Goal: Communication & Community: Answer question/provide support

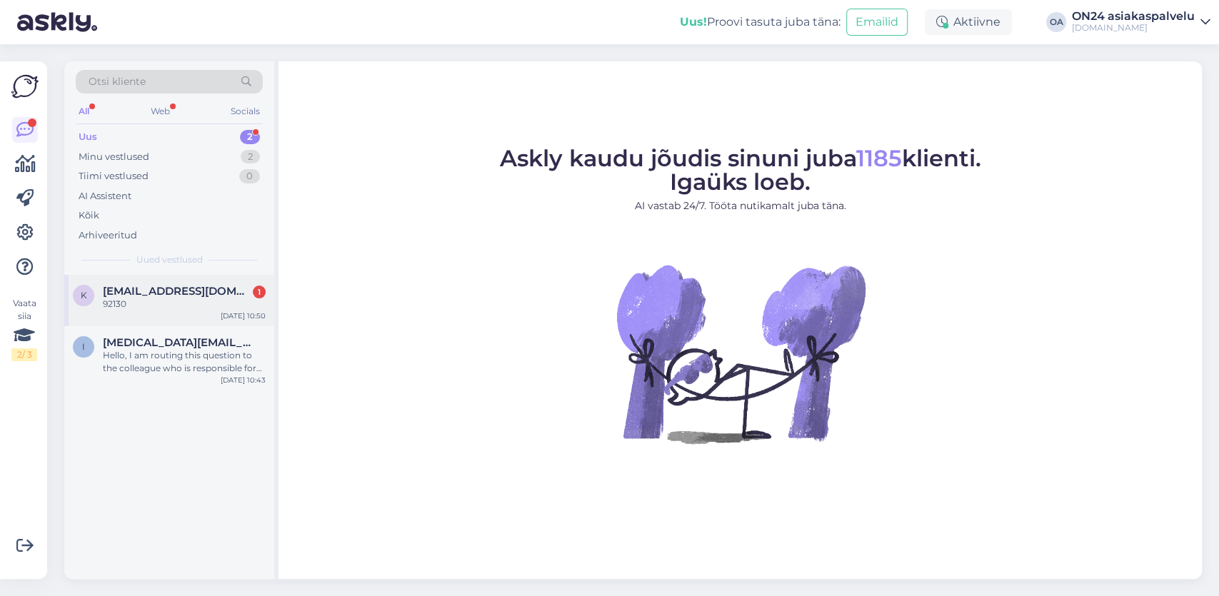
click at [161, 306] on div "92130" at bounding box center [184, 304] width 163 height 13
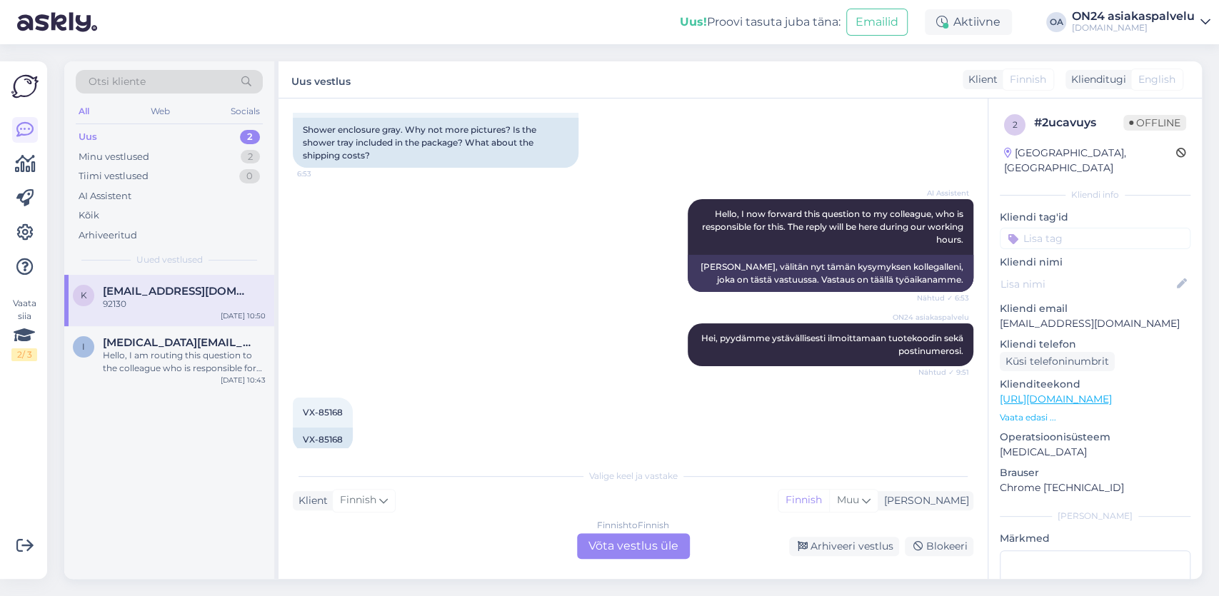
scroll to position [279, 0]
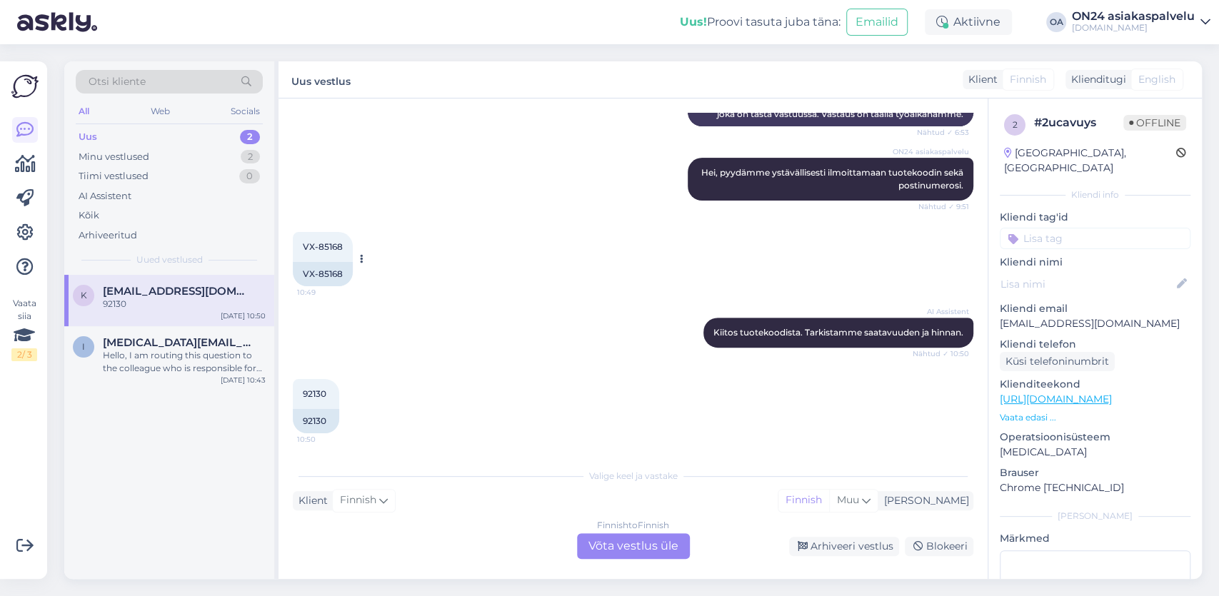
drag, startPoint x: 359, startPoint y: 248, endPoint x: 336, endPoint y: 248, distance: 22.9
click at [336, 248] on span "VX-85168" at bounding box center [323, 246] width 40 height 11
copy span "85168"
drag, startPoint x: 333, startPoint y: 419, endPoint x: 302, endPoint y: 425, distance: 31.2
click at [302, 425] on div "92130" at bounding box center [316, 421] width 46 height 24
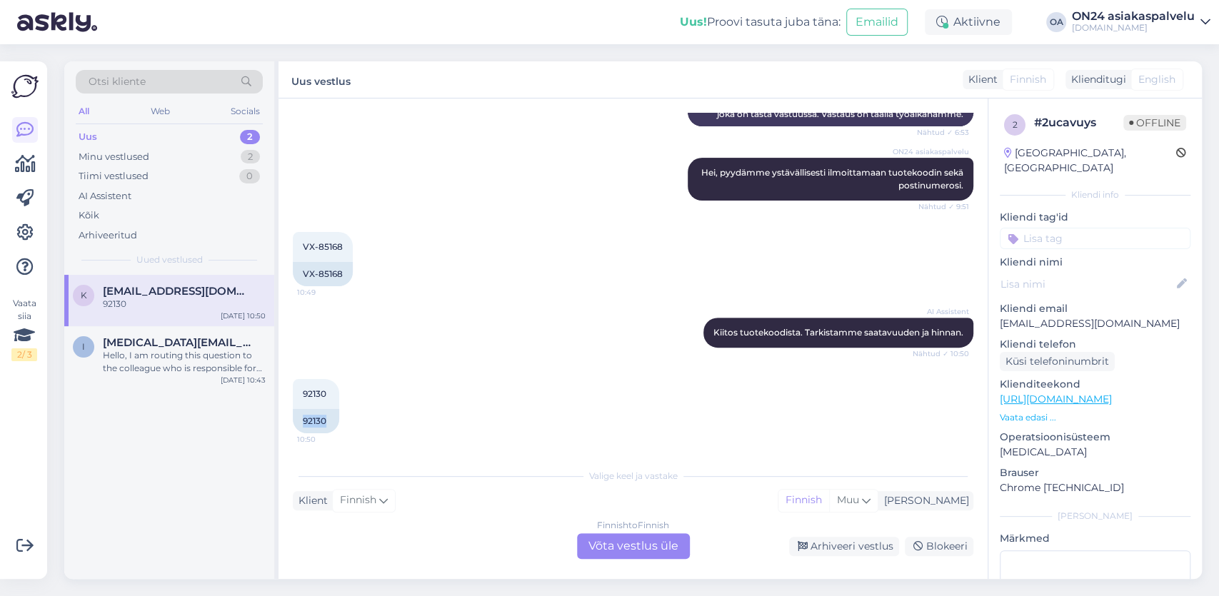
copy div "92130"
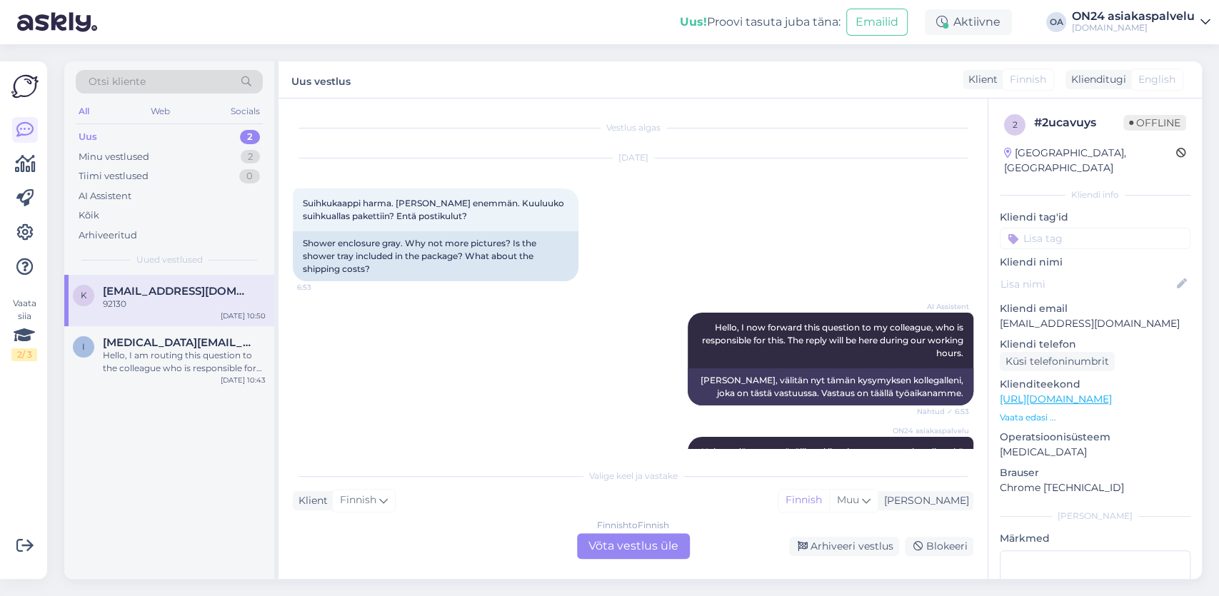
click at [612, 545] on div "Finnish to Finnish Võta vestlus üle" at bounding box center [633, 546] width 113 height 26
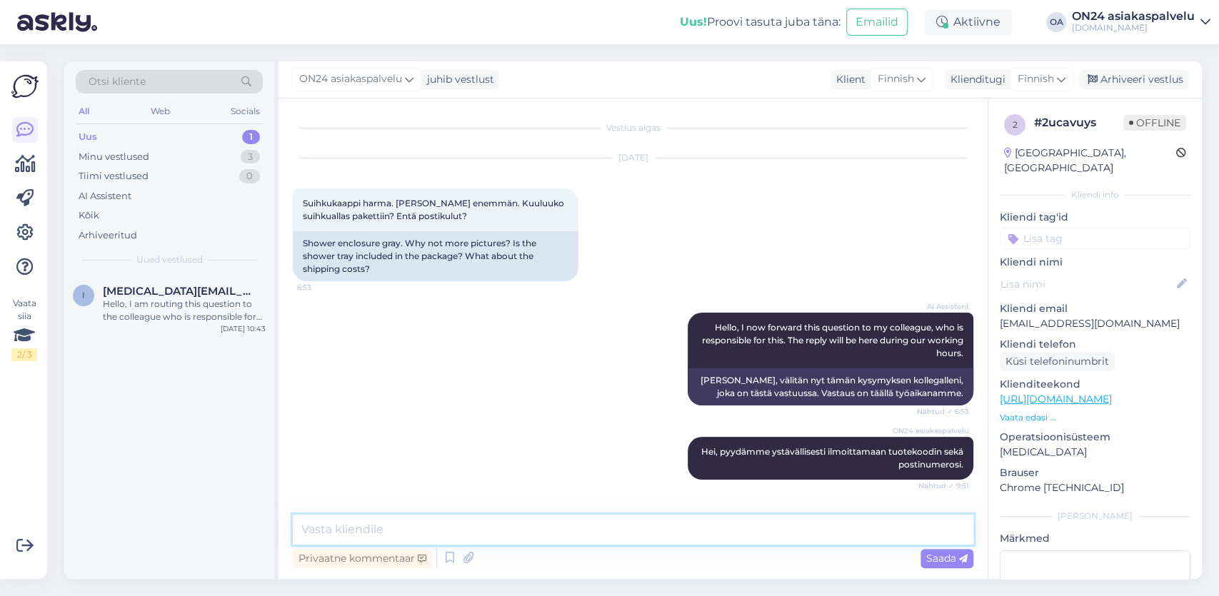
click at [316, 523] on textarea at bounding box center [633, 530] width 680 height 30
click at [375, 528] on textarea "Hei," at bounding box center [633, 530] width 680 height 30
paste textarea "Viro Suomi eesti S28N021 Tämä on suihkunurkkaus, jossa on vain etuseinät. Takas…"
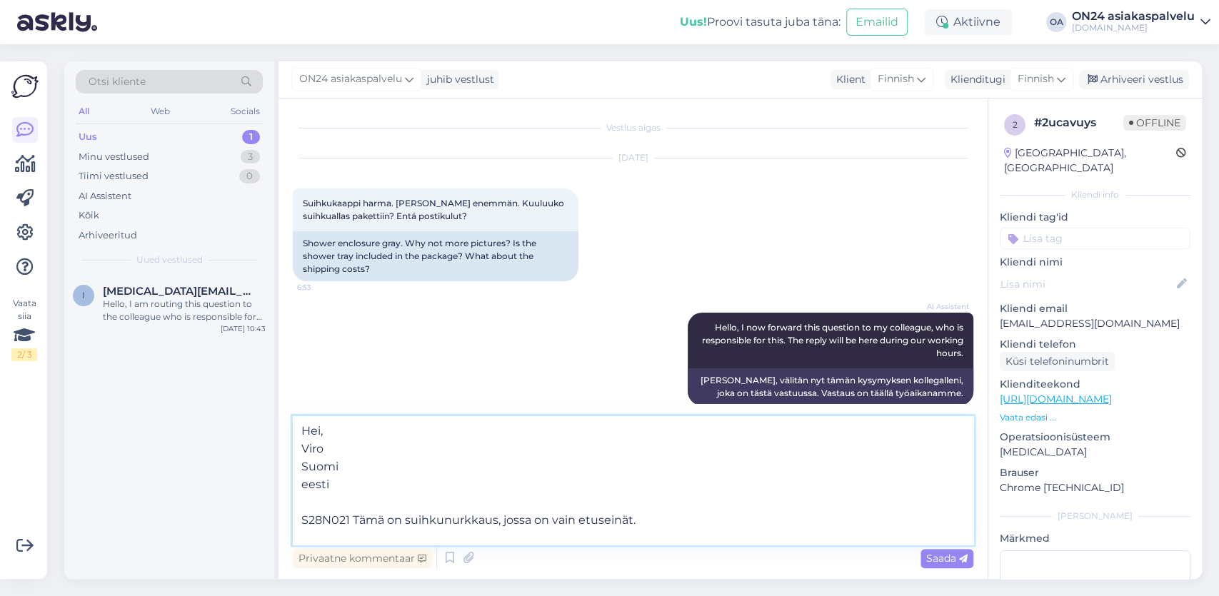
drag, startPoint x: 340, startPoint y: 490, endPoint x: 283, endPoint y: 418, distance: 92.0
click at [293, 416] on textarea "Hei, Viro Suomi eesti S28N021 Tämä on suihkunurkkaus, jossa on vain etuseinät. …" at bounding box center [633, 480] width 680 height 128
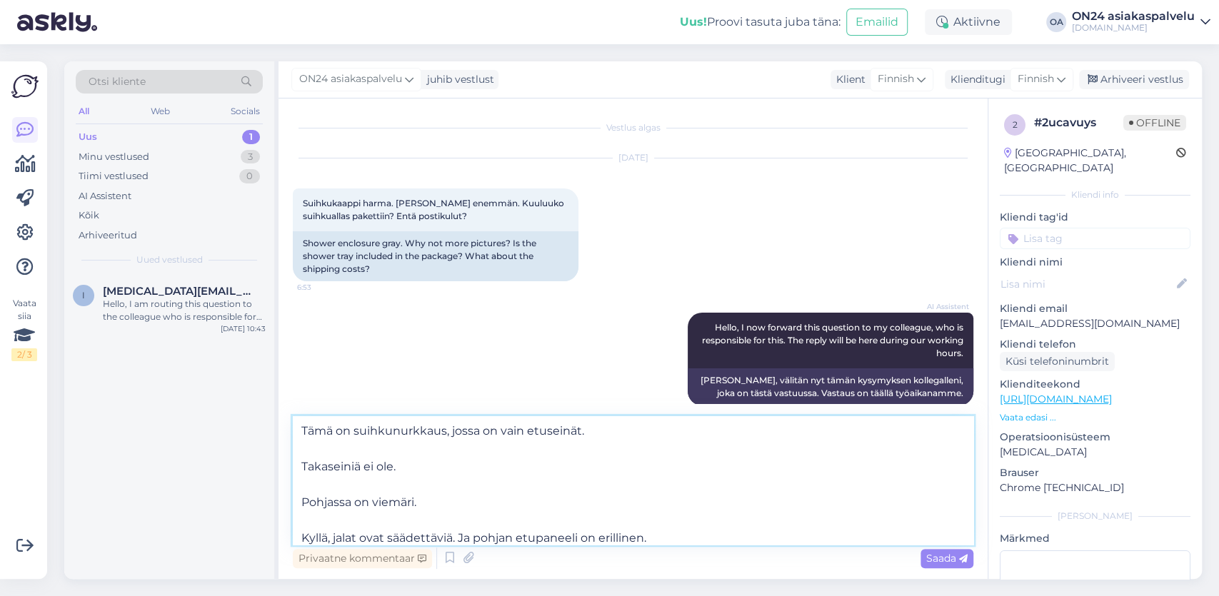
drag, startPoint x: 306, startPoint y: 433, endPoint x: 293, endPoint y: 435, distance: 13.6
click at [293, 430] on textarea "S28N021 Tämä on suihkunurkkaus, jossa on vain etuseinät. Takaseiniä ei ole. Poh…" at bounding box center [633, 480] width 680 height 128
click at [599, 425] on textarea "Hei, suihkunurkkauksessa on vain etuseinät. Takaseiniä ei ole. Pohjassa on viem…" at bounding box center [633, 480] width 680 height 128
click at [662, 433] on textarea "Hei, suihkunurkkauksessa on vain etuseinät. Takaseiniä ei ole. Pohjassa on viem…" at bounding box center [633, 480] width 680 height 128
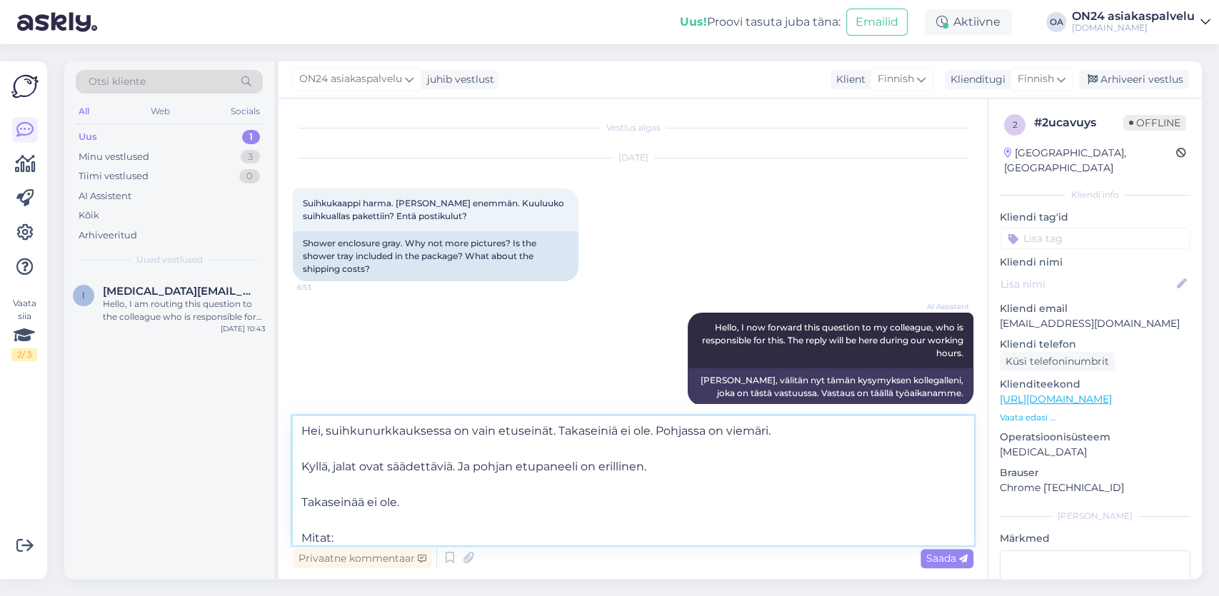
click at [802, 442] on textarea "Hei, suihkunurkkauksessa on vain etuseinät. Takaseiniä ei ole. Pohjassa on viem…" at bounding box center [633, 480] width 680 height 128
click at [803, 432] on textarea "Hei, suihkunurkkauksessa on vain etuseinät. Takaseiniä ei ole. Pohjassa on viem…" at bounding box center [633, 480] width 680 height 128
drag, startPoint x: 473, startPoint y: 465, endPoint x: 317, endPoint y: 459, distance: 155.8
click at [318, 458] on textarea "Hei, suihkunurkkauksessa on vain etuseinät. Takaseiniä ei ole. Pohjassa on viem…" at bounding box center [633, 480] width 680 height 128
drag, startPoint x: 318, startPoint y: 465, endPoint x: 303, endPoint y: 462, distance: 14.7
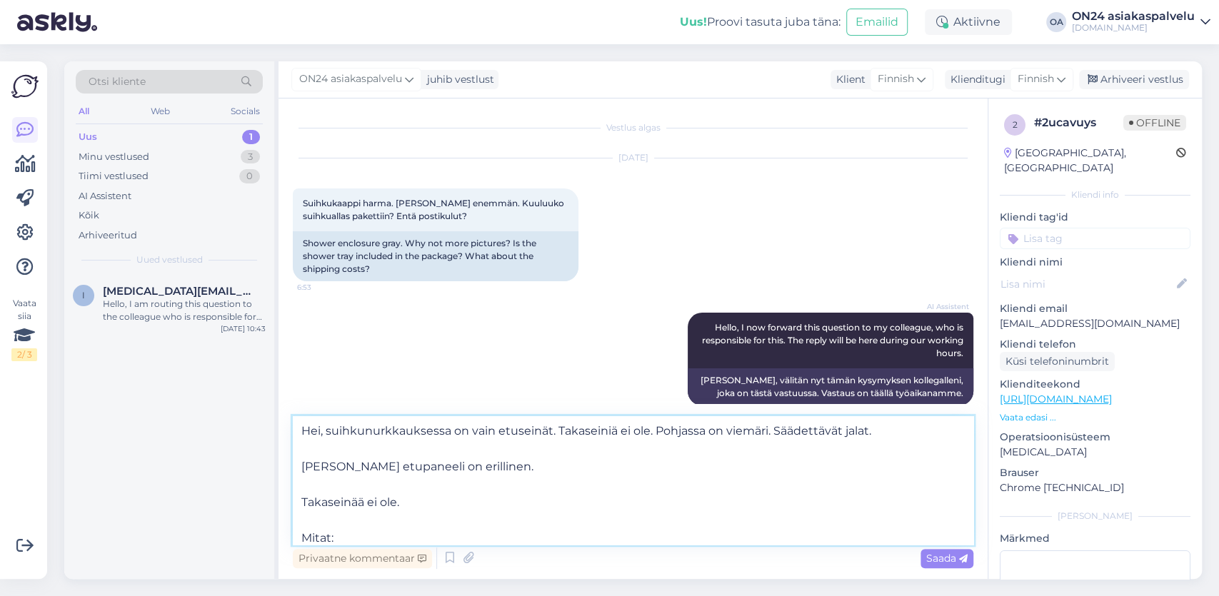
click at [303, 462] on textarea "Hei, suihkunurkkauksessa on vain etuseinät. Takaseiniä ei ole. Pohjassa on viem…" at bounding box center [633, 480] width 680 height 128
drag, startPoint x: 306, startPoint y: 469, endPoint x: 293, endPoint y: 478, distance: 15.4
click at [303, 469] on textarea "Hei, suihkunurkkauksessa on vain etuseinät. Takaseiniä ei ole. Pohjassa on viem…" at bounding box center [633, 480] width 680 height 128
drag, startPoint x: 465, startPoint y: 470, endPoint x: 290, endPoint y: 472, distance: 174.9
click at [293, 472] on textarea "Hei, suihkunurkkauksessa on vain etuseinät. Takaseiniä ei ole. Pohjassa on viem…" at bounding box center [633, 480] width 680 height 128
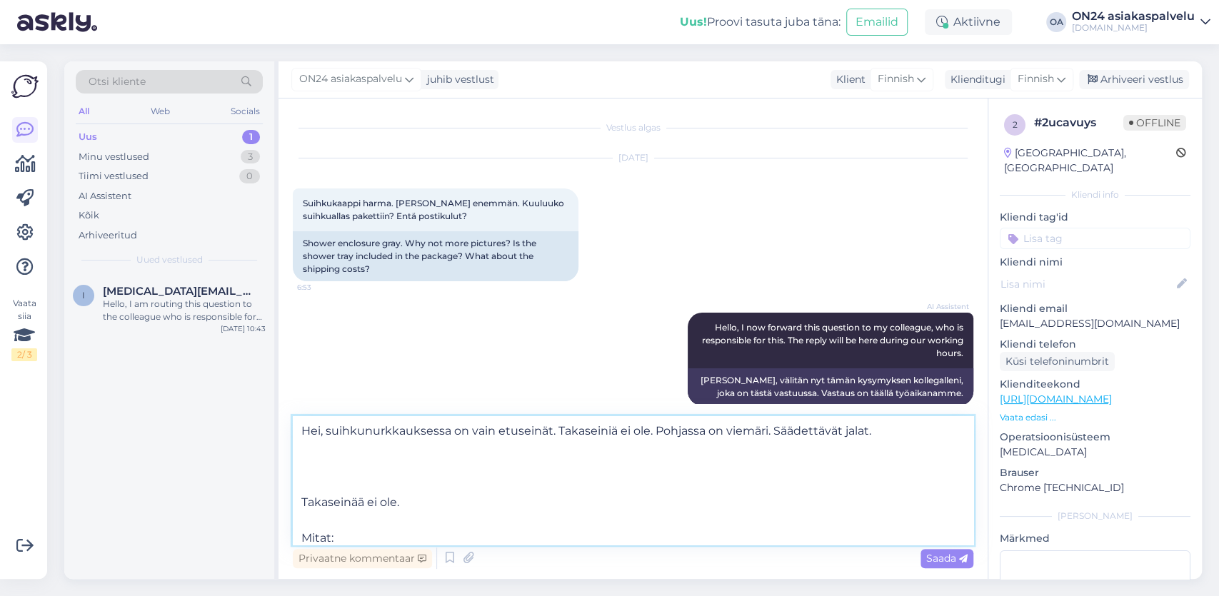
click at [902, 435] on textarea "Hei, suihkunurkkauksessa on vain etuseinät. Takaseiniä ei ole. Pohjassa on viem…" at bounding box center [633, 480] width 680 height 128
paste textarea "Pohjan etupaneeli on erillinen."
drag, startPoint x: 485, startPoint y: 452, endPoint x: 478, endPoint y: 453, distance: 7.2
click at [484, 452] on textarea "Hei, suihkunurkkauksessa on vain etuseinät. Takaseiniä ei ole. Pohjassa on viem…" at bounding box center [633, 480] width 680 height 128
click at [306, 461] on textarea "Hei, suihkunurkkauksessa on vain etuseinät. Takaseiniä ei ole. Pohjassa on viem…" at bounding box center [633, 480] width 680 height 128
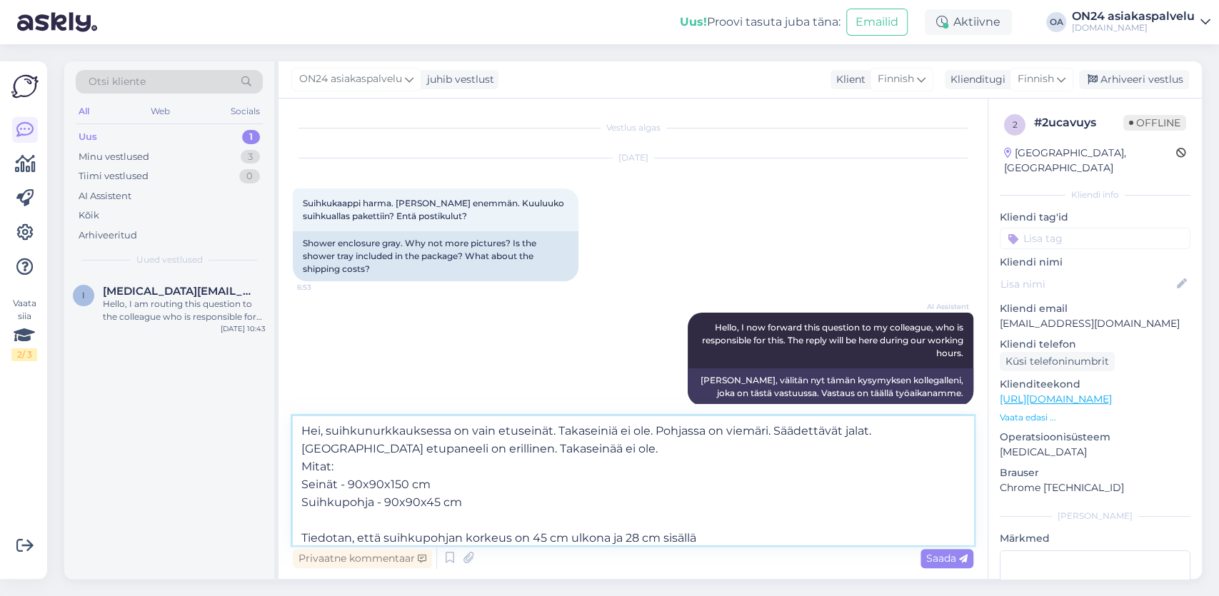
drag, startPoint x: 375, startPoint y: 500, endPoint x: 389, endPoint y: 500, distance: 14.3
click at [374, 500] on textarea "Hei, suihkunurkkauksessa on vain etuseinät. Takaseiniä ei ole. Pohjassa on viem…" at bounding box center [633, 480] width 680 height 128
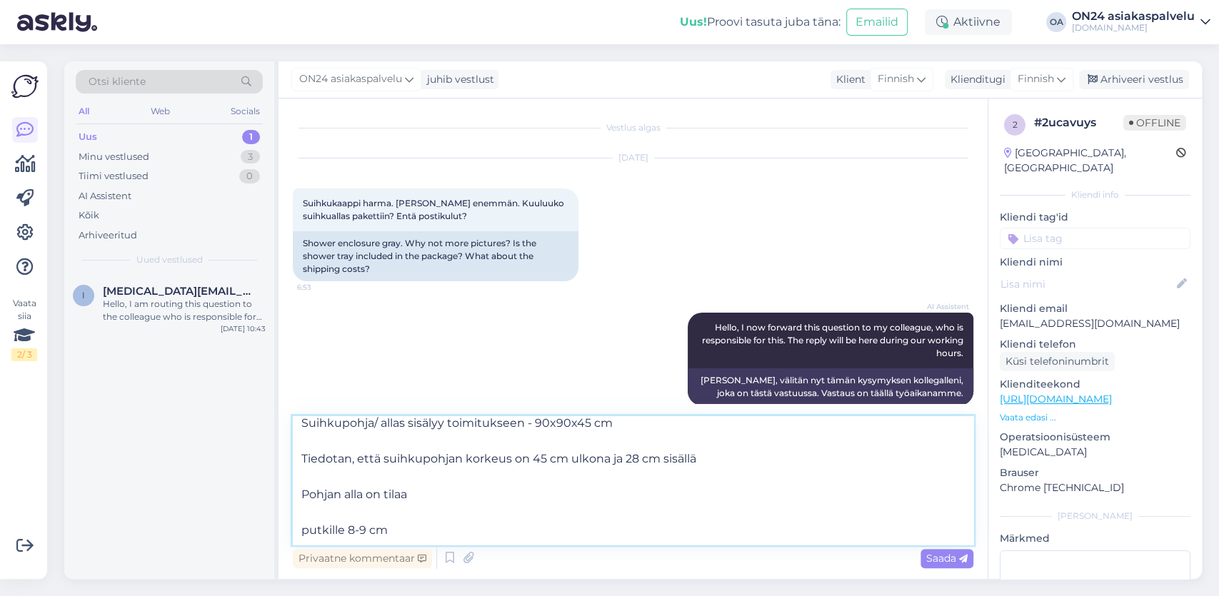
drag, startPoint x: 378, startPoint y: 459, endPoint x: 298, endPoint y: 456, distance: 80.7
click at [298, 456] on textarea "Hei, suihkunurkkauksessa on vain etuseinät. Takaseiniä ei ole. Pohjassa on viem…" at bounding box center [633, 480] width 680 height 128
click at [656, 426] on textarea "Hei, suihkunurkkauksessa on vain etuseinät. Takaseiniä ei ole. Pohjassa on viem…" at bounding box center [633, 480] width 680 height 128
drag, startPoint x: 658, startPoint y: 461, endPoint x: 683, endPoint y: 453, distance: 26.2
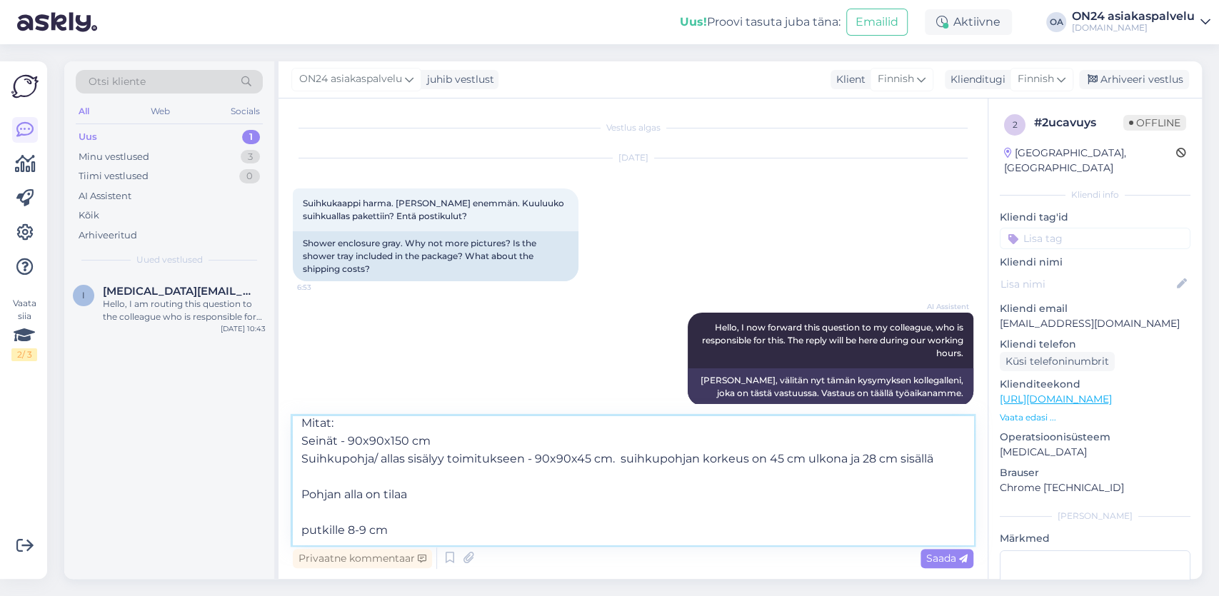
click at [692, 463] on textarea "Hei, suihkunurkkauksessa on vain etuseinät. Takaseiniä ei ole. Pohjassa on viem…" at bounding box center [633, 480] width 680 height 128
drag, startPoint x: 823, startPoint y: 458, endPoint x: 838, endPoint y: 454, distance: 15.6
click at [838, 454] on textarea "Hei, suihkunurkkauksessa on vain etuseinät. Takaseiniä ei ole. Pohjassa on viem…" at bounding box center [633, 480] width 680 height 128
click at [378, 480] on textarea "Hei, suihkunurkkauksessa on vain etuseinät. Takaseiniä ei ole. Pohjassa on viem…" at bounding box center [633, 480] width 680 height 128
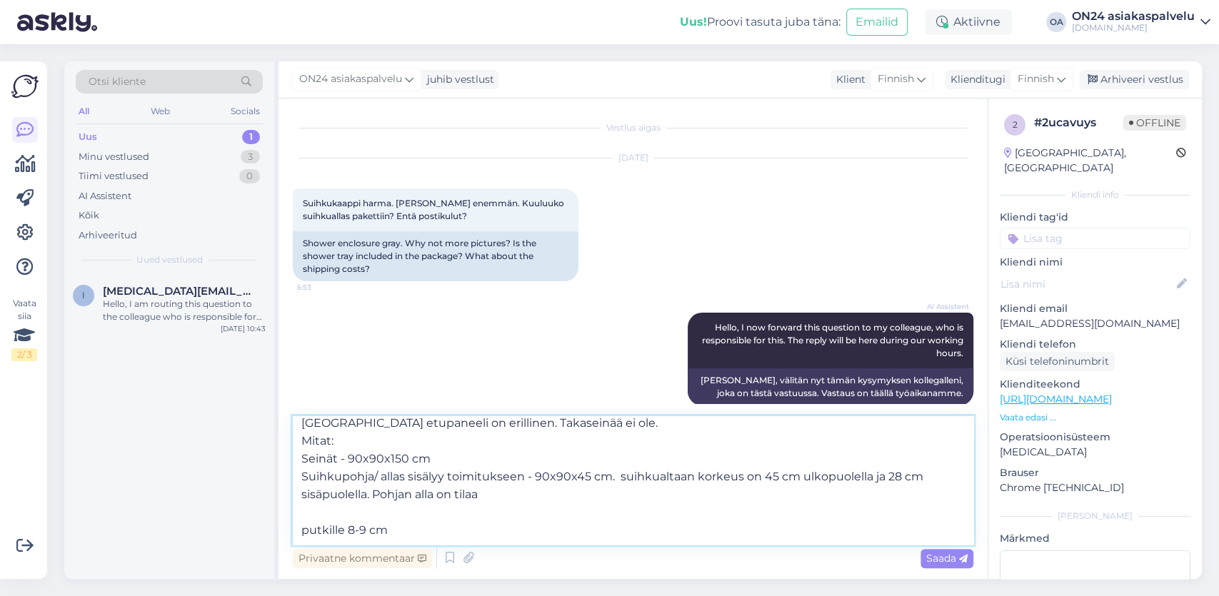
scroll to position [0, 0]
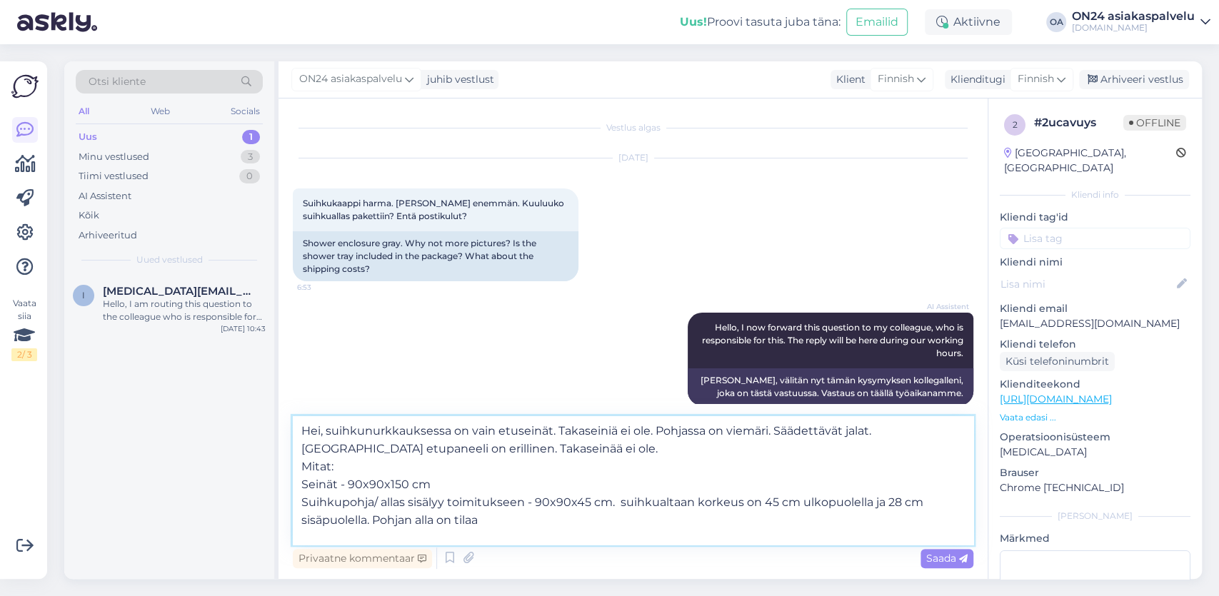
drag, startPoint x: 410, startPoint y: 519, endPoint x: 375, endPoint y: 519, distance: 35.0
click at [375, 519] on textarea "Hei, suihkunurkkauksessa on vain etuseinät. Takaseiniä ei ole. Pohjassa on viem…" at bounding box center [633, 480] width 680 height 128
click at [529, 523] on textarea "Hei, suihkunurkkauksessa on vain etuseinät. Takaseiniä ei ole. Pohjassa on viem…" at bounding box center [633, 480] width 680 height 128
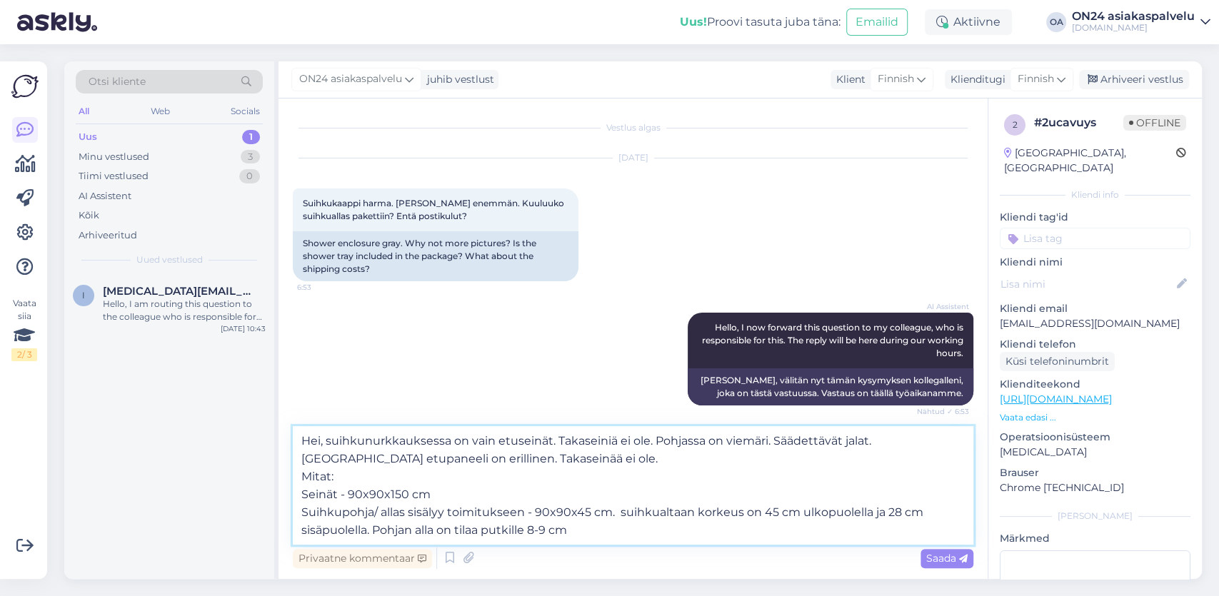
click at [589, 523] on textarea "Hei, suihkunurkkauksessa on vain etuseinät. Takaseiniä ei ole. Pohjassa on viem…" at bounding box center [633, 485] width 680 height 118
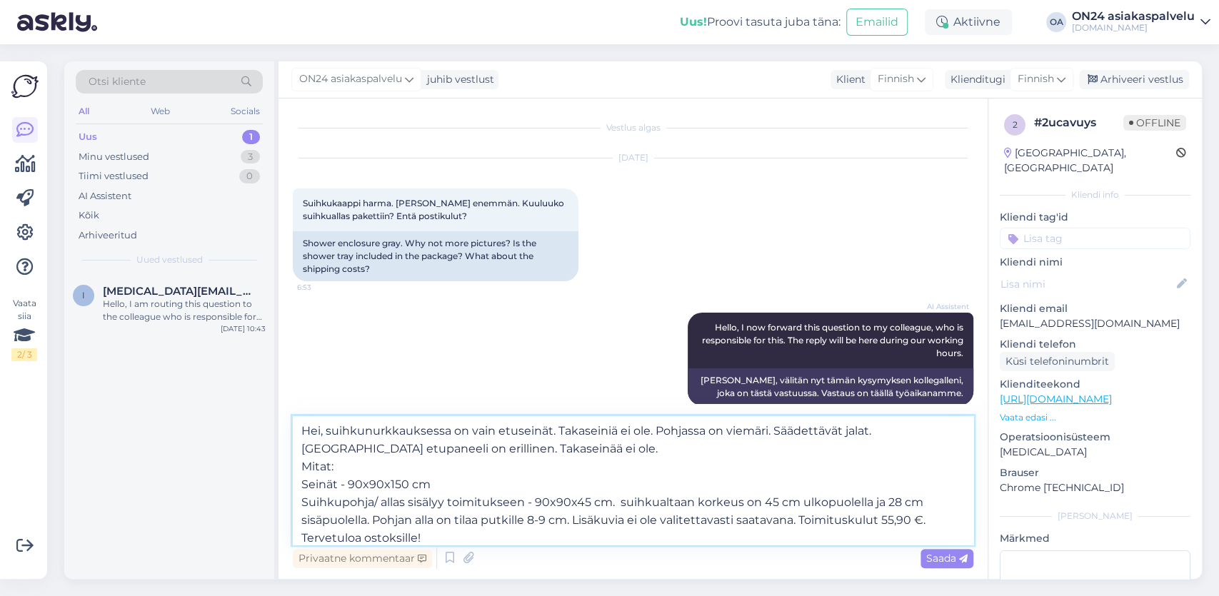
click at [458, 532] on textarea "Hei, suihkunurkkauksessa on vain etuseinät. Takaseiniä ei ole. Pohjassa on viem…" at bounding box center [633, 480] width 680 height 128
paste textarea "[URL][DOMAIN_NAME]"
type textarea "Hei, suihkunurkkauksessa on vain etuseinät. Takaseiniä ei ole. Pohjassa on viem…"
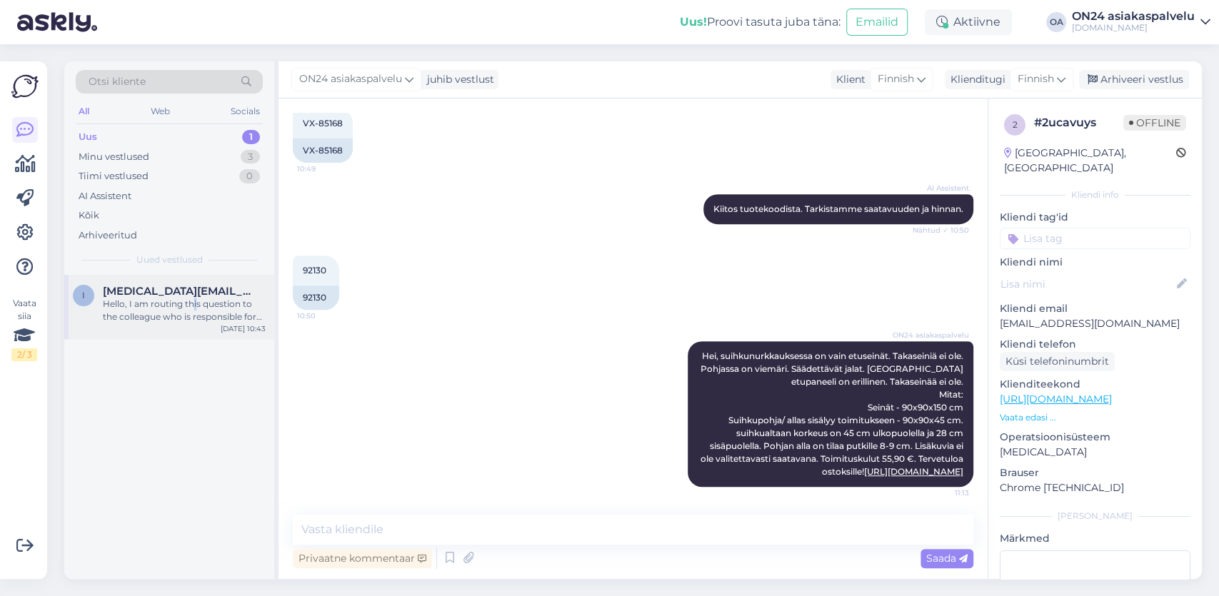
click at [196, 301] on div "Hello, I am routing this question to the colleague who is responsible for this …" at bounding box center [184, 311] width 163 height 26
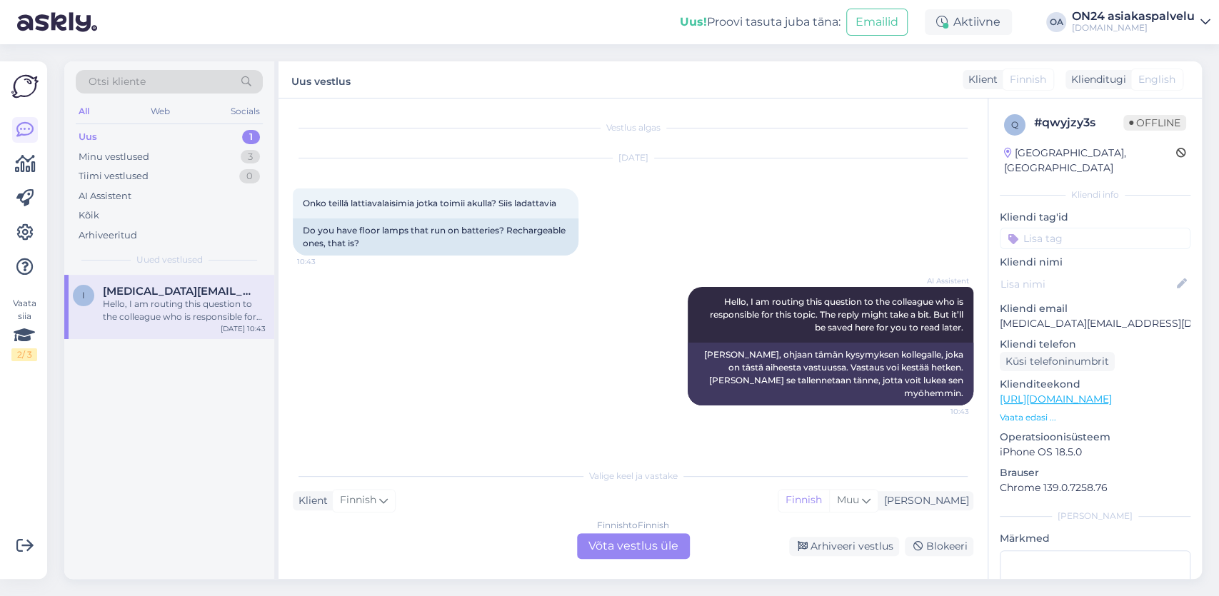
click at [630, 541] on div "Finnish to Finnish Võta vestlus üle" at bounding box center [633, 546] width 113 height 26
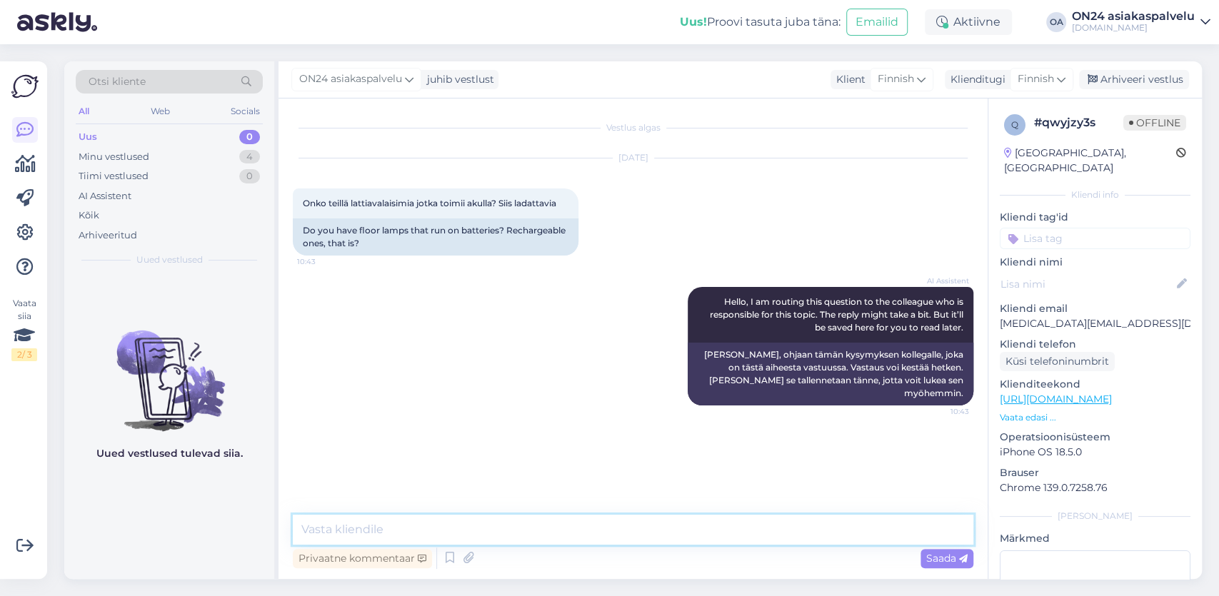
click at [348, 518] on textarea at bounding box center [633, 530] width 680 height 30
paste textarea "[URL][DOMAIN_NAME]"
click at [788, 523] on textarea "Saatavana on esim [URL][DOMAIN_NAME]" at bounding box center [633, 530] width 680 height 30
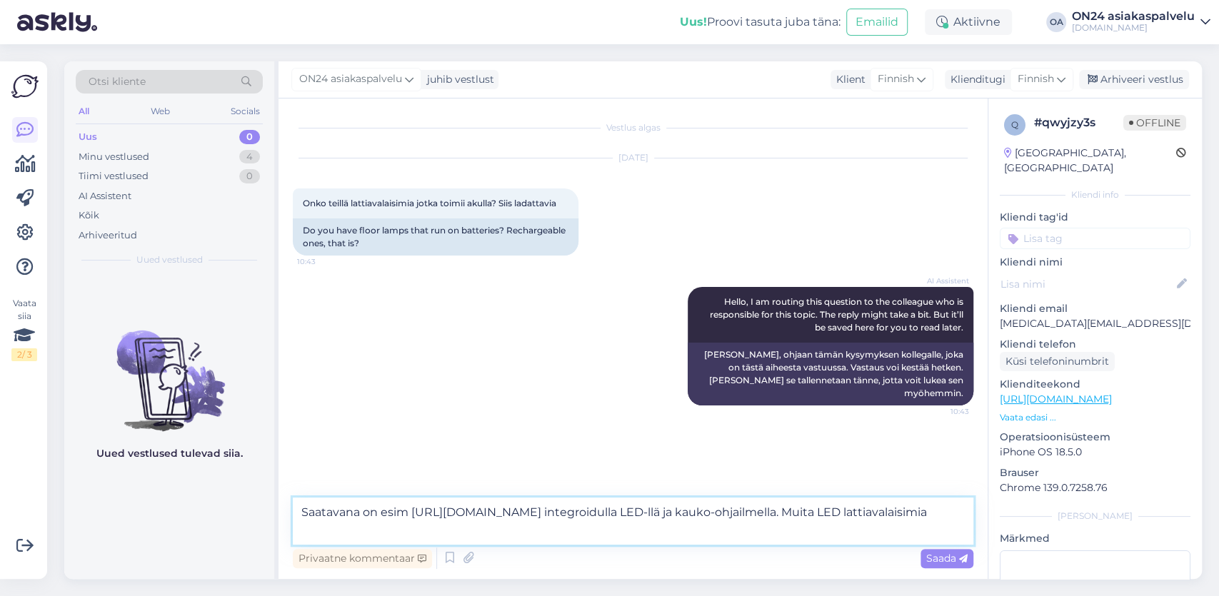
click at [480, 530] on textarea "Saatavana on esim [URL][DOMAIN_NAME] integroidulla LED-llä ja kauko-ohjailmella…" at bounding box center [633, 521] width 680 height 47
paste textarea "[URL][DOMAIN_NAME]"
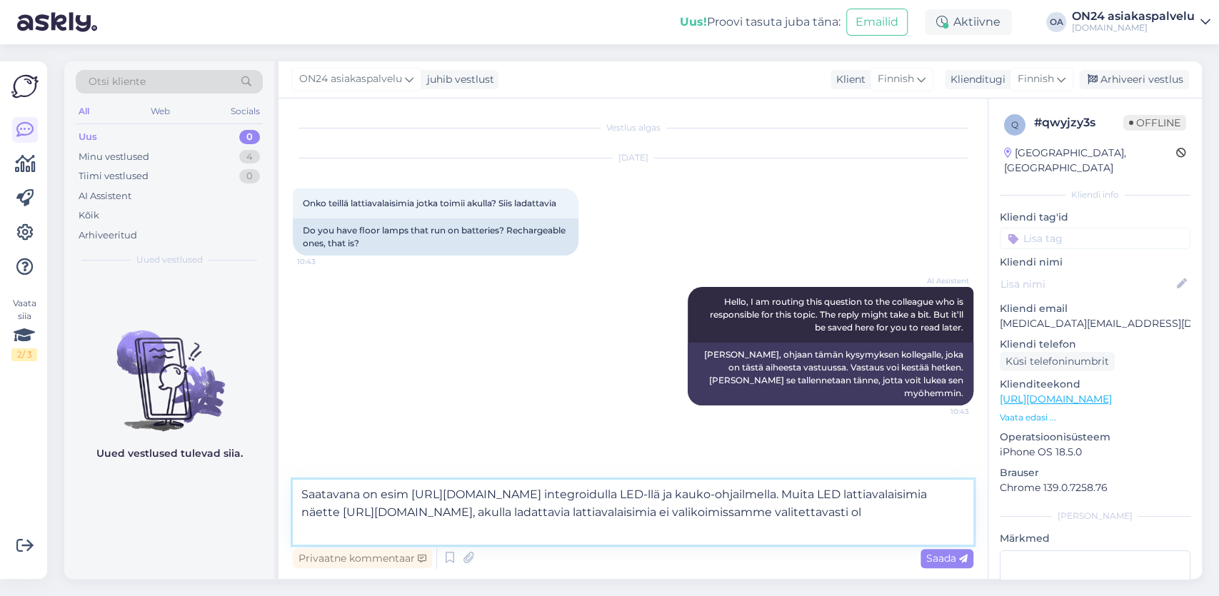
type textarea "Saatavana on esim [URL][DOMAIN_NAME] integroidulla LED-llä ja kauko-ohjailmella…"
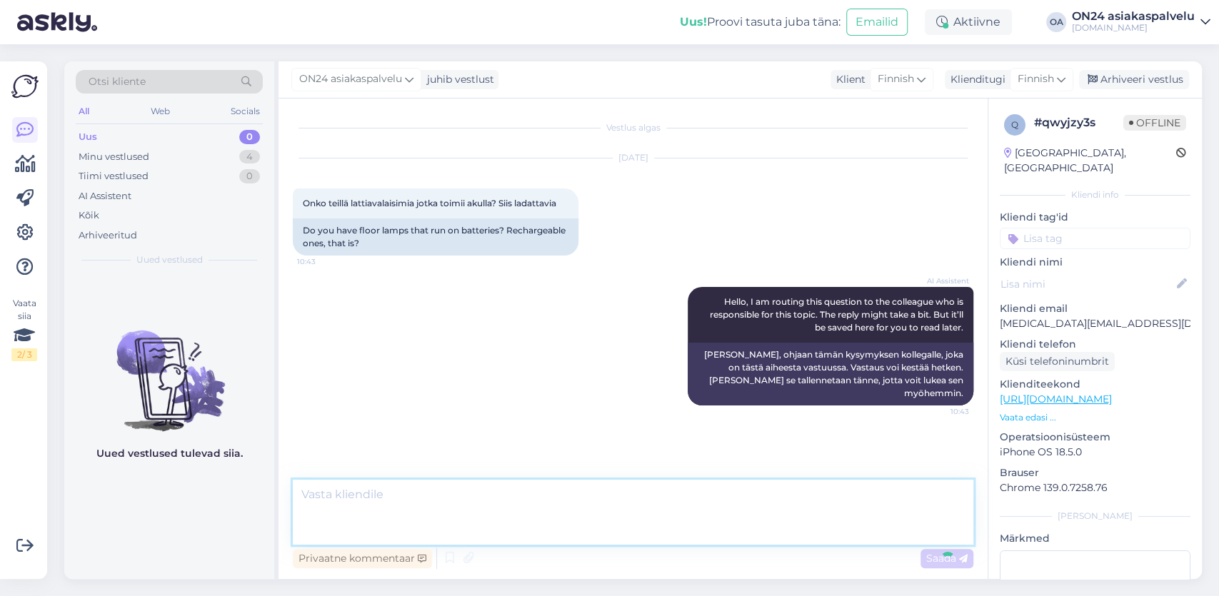
scroll to position [19, 0]
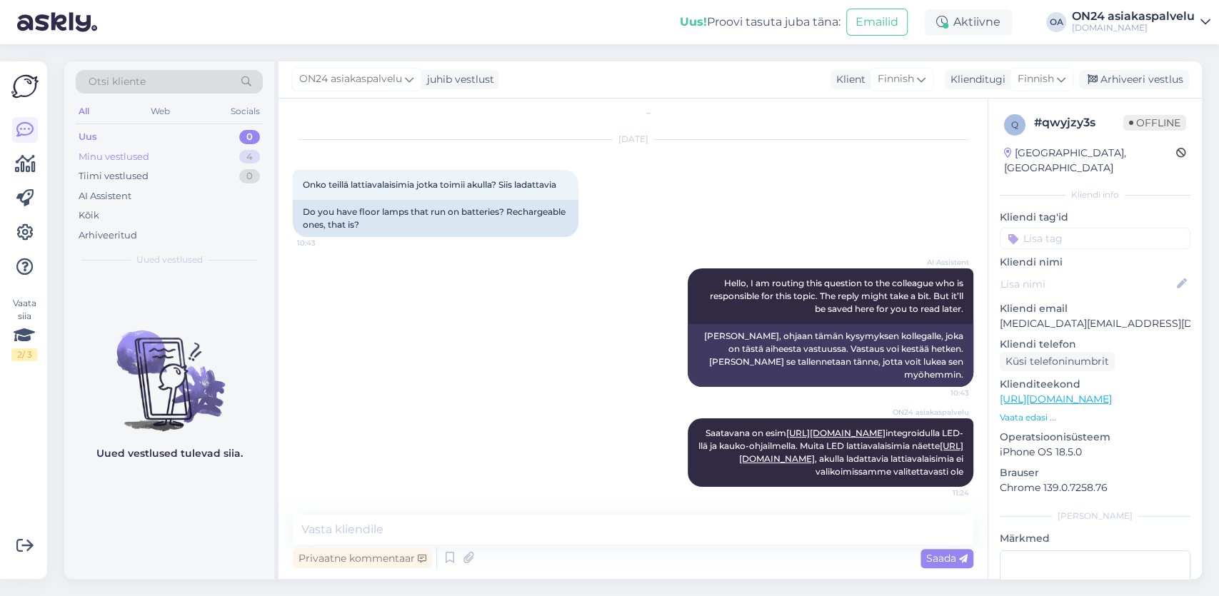
click at [163, 151] on div "Minu vestlused 4" at bounding box center [169, 157] width 187 height 20
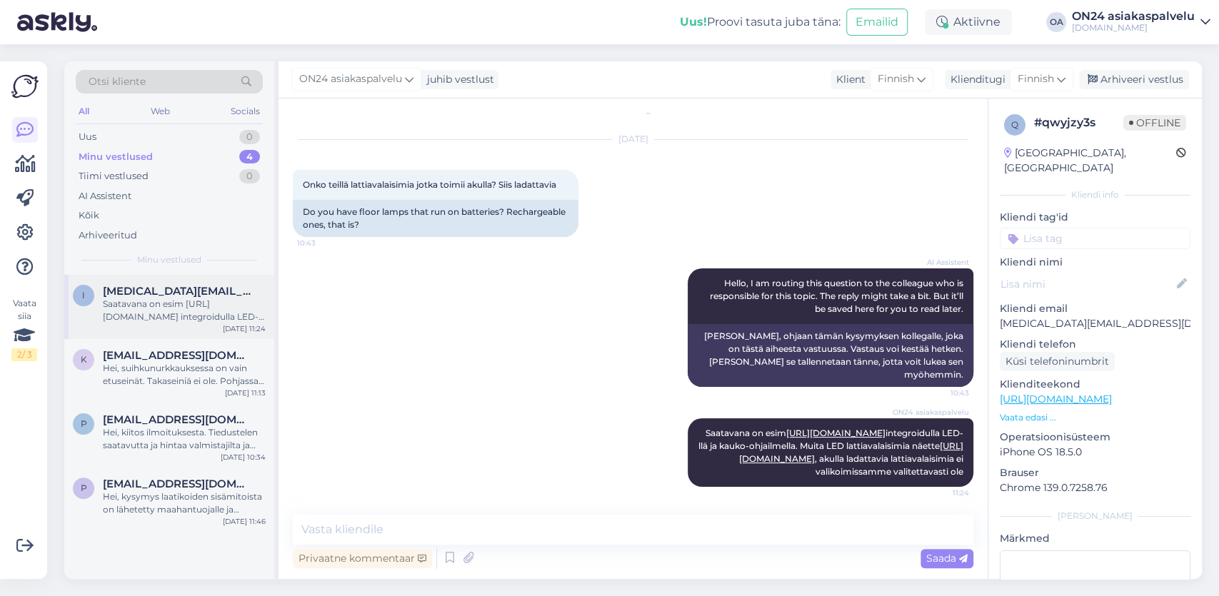
click at [168, 308] on div "Saatavana on esim [URL][DOMAIN_NAME] integroidulla LED-llä ja kauko-ohjailmella…" at bounding box center [184, 311] width 163 height 26
drag, startPoint x: 1156, startPoint y: 74, endPoint x: 1141, endPoint y: 78, distance: 14.9
click at [1156, 74] on div "Arhiveeri vestlus" at bounding box center [1134, 79] width 110 height 19
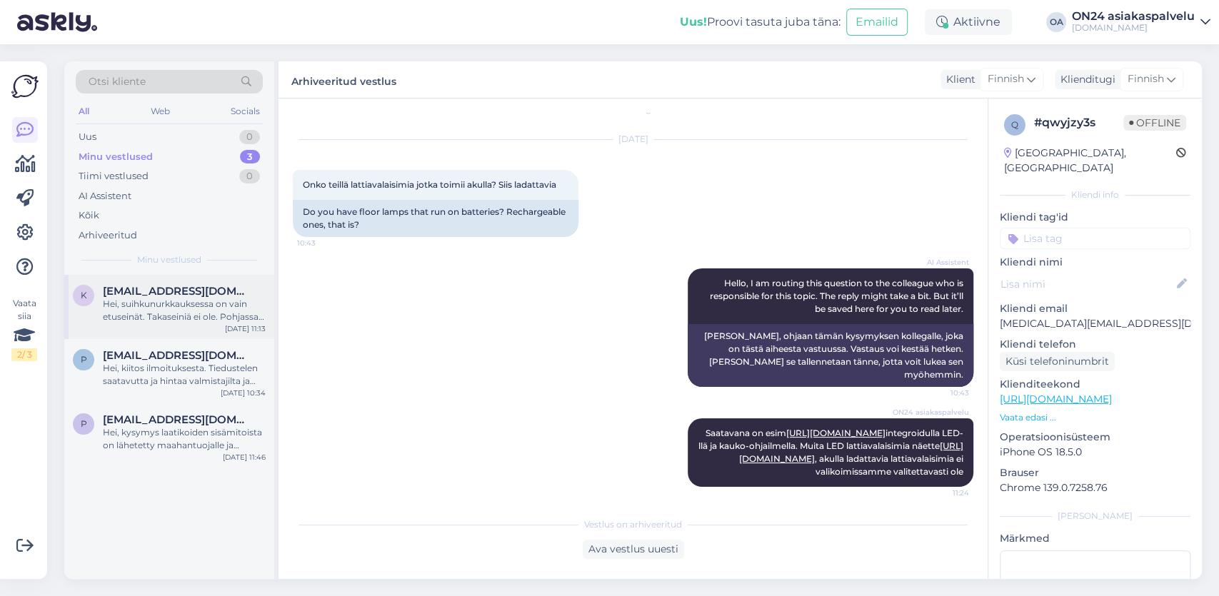
click at [185, 315] on div "Hei, suihkunurkkauksessa on vain etuseinät. Takaseiniä ei ole. Pohjassa on viem…" at bounding box center [184, 311] width 163 height 26
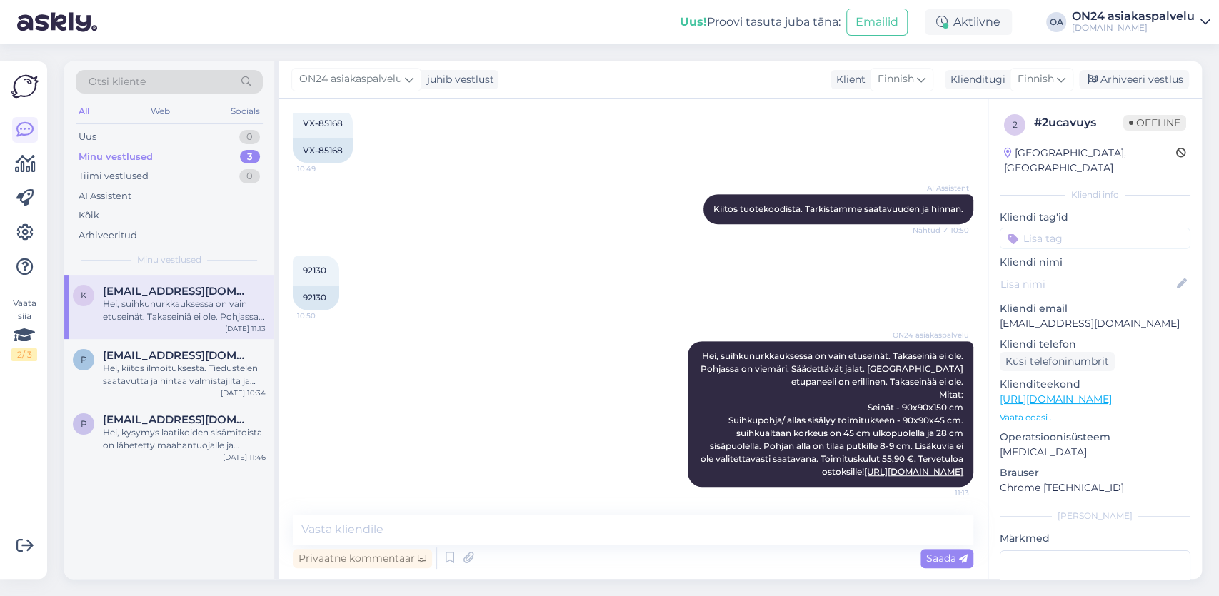
drag, startPoint x: 1163, startPoint y: 83, endPoint x: 822, endPoint y: 151, distance: 347.9
click at [1157, 83] on div "Arhiveeri vestlus" at bounding box center [1134, 79] width 110 height 19
